Goal: Navigation & Orientation: Find specific page/section

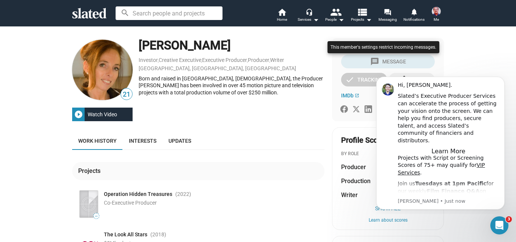
click at [389, 60] on div at bounding box center [384, 54] width 116 height 31
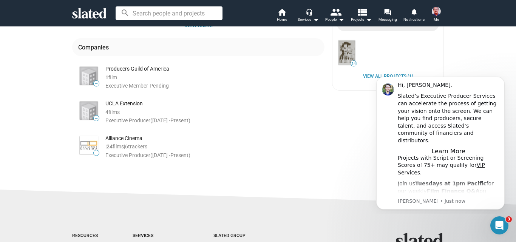
scroll to position [113, 0]
